Goal: Transaction & Acquisition: Purchase product/service

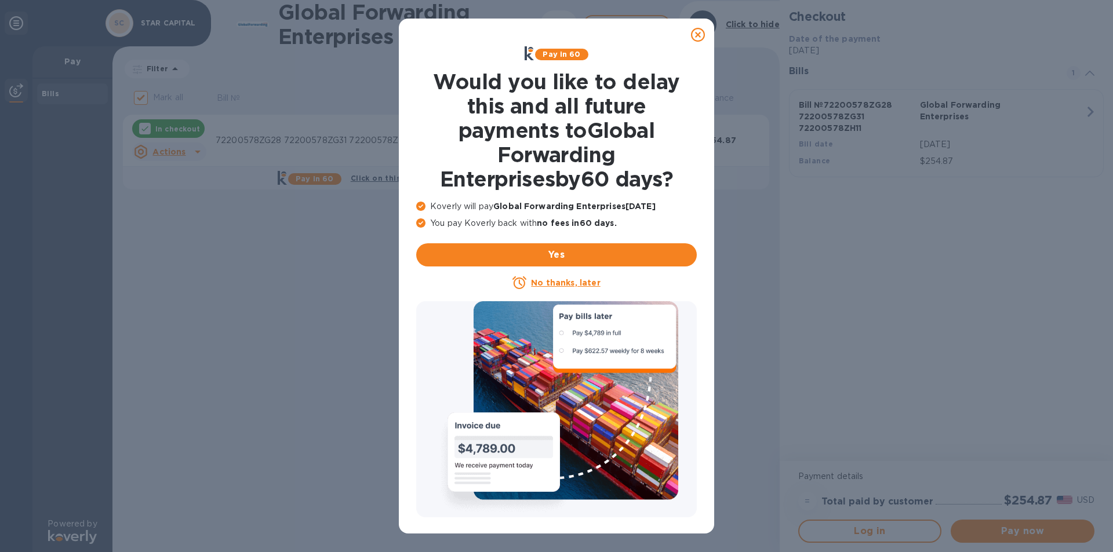
click at [568, 283] on u "No thanks, later" at bounding box center [565, 282] width 69 height 9
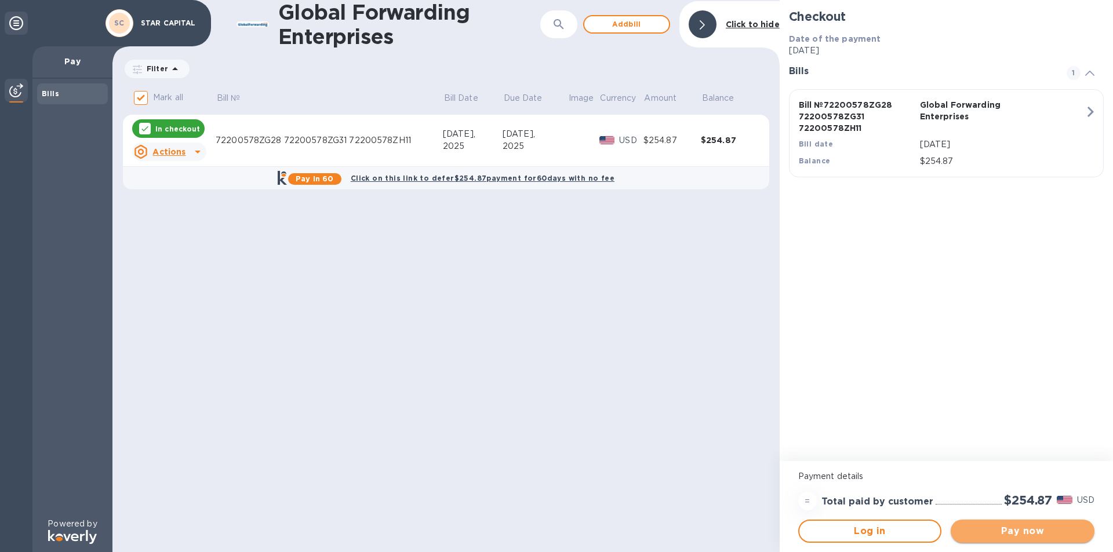
click at [1032, 531] on span "Pay now" at bounding box center [1022, 531] width 125 height 14
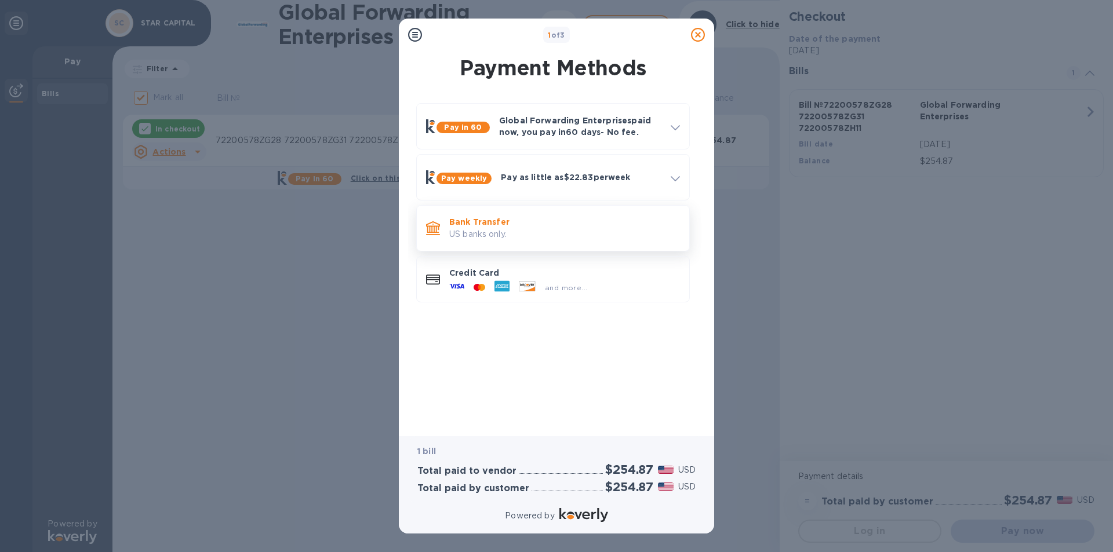
click at [484, 229] on p "US banks only." at bounding box center [564, 234] width 231 height 12
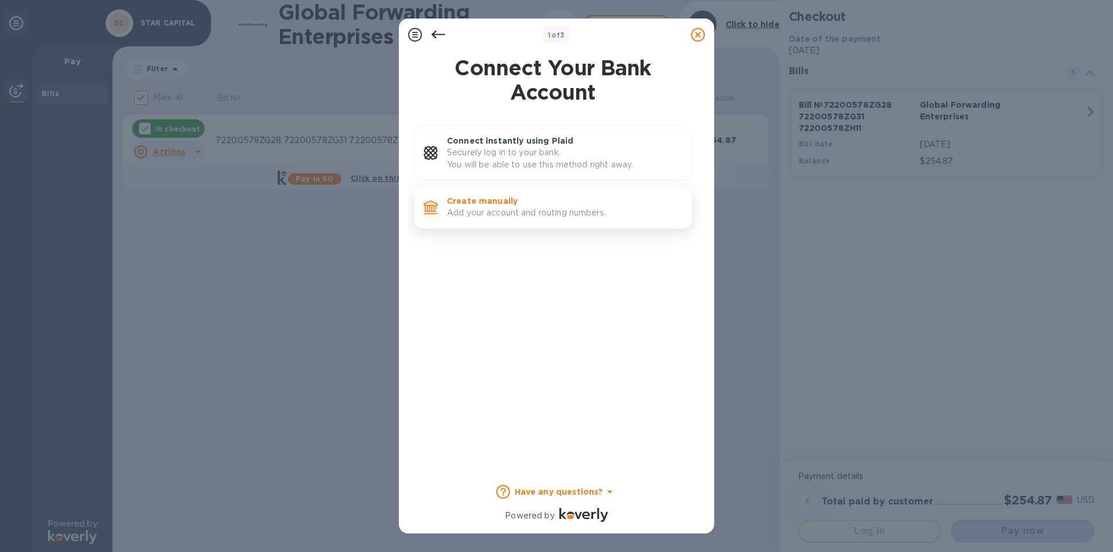
click at [467, 211] on p "Add your account and routing numbers." at bounding box center [564, 213] width 235 height 12
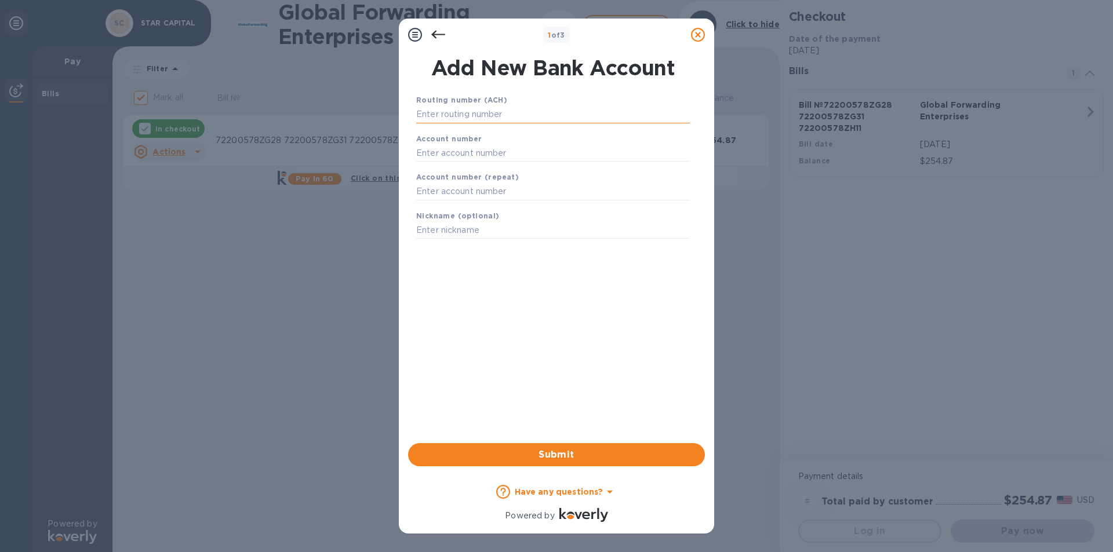
click at [432, 118] on input "text" at bounding box center [553, 114] width 274 height 17
type input "021407912"
click at [465, 168] on input "text" at bounding box center [553, 167] width 274 height 17
type input "7057156427"
click at [473, 206] on input "text" at bounding box center [553, 206] width 274 height 17
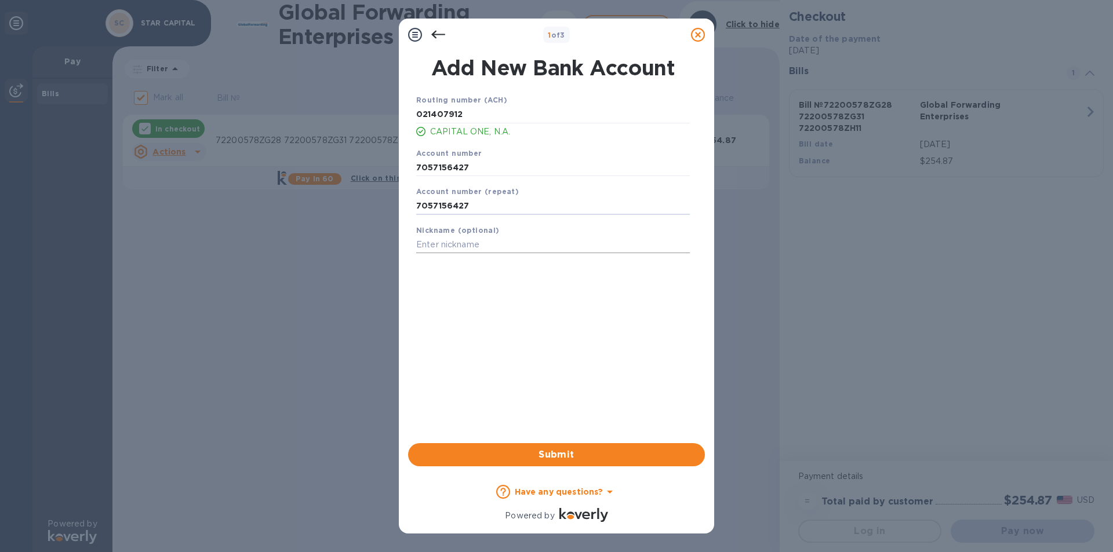
type input "7057156427"
click at [484, 238] on input "text" at bounding box center [553, 244] width 274 height 17
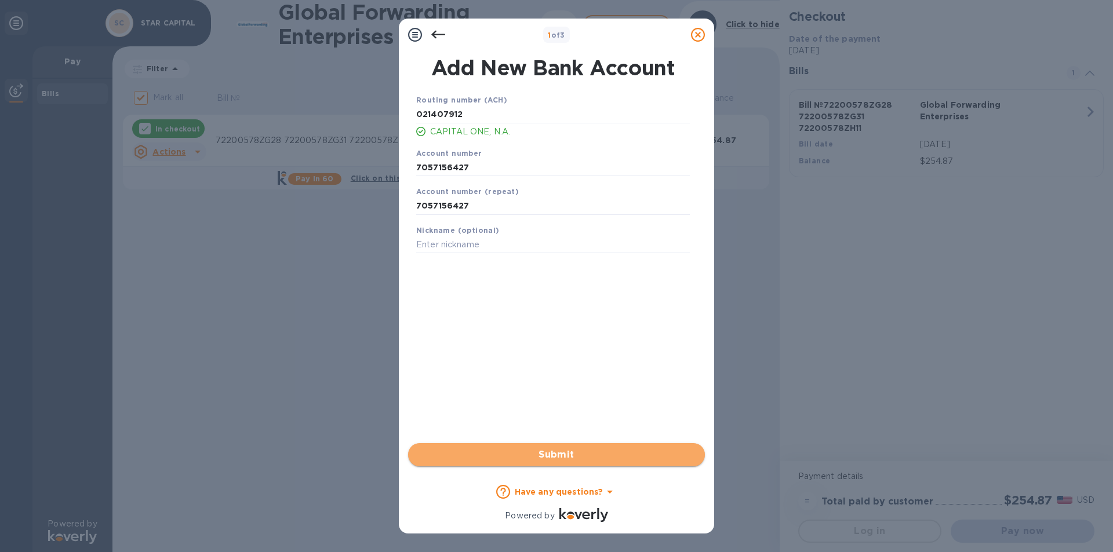
click at [558, 461] on span "Submit" at bounding box center [556, 455] width 278 height 14
